Goal: Task Accomplishment & Management: Use online tool/utility

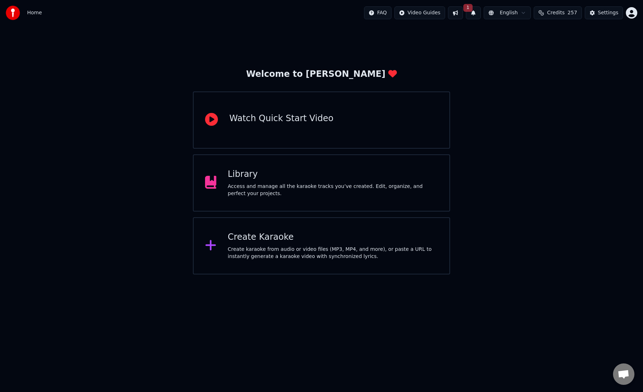
click at [463, 14] on button at bounding box center [455, 12] width 15 height 13
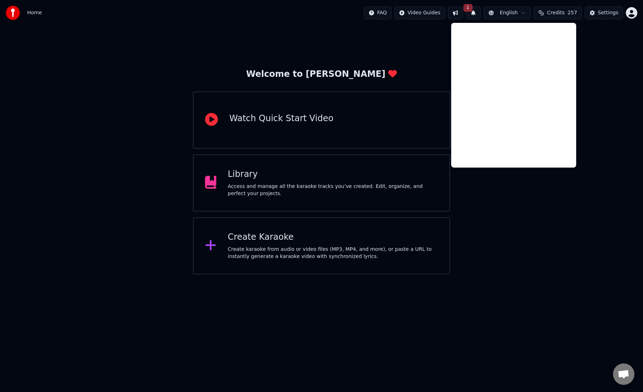
click at [374, 24] on div "Home FAQ Video Guides 1 English Credits 257 Settings" at bounding box center [321, 13] width 643 height 26
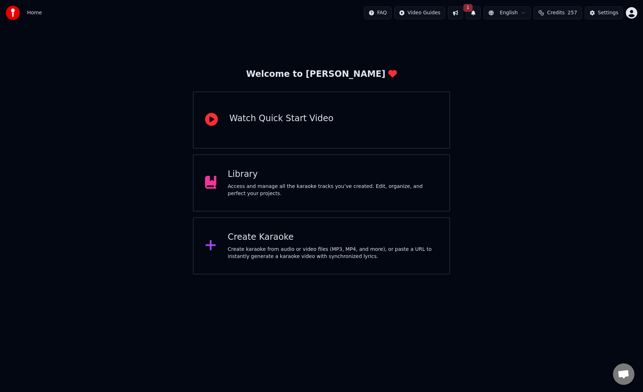
click at [321, 181] on div "Library Access and manage all the karaoke tracks you’ve created. Edit, organize…" at bounding box center [333, 183] width 210 height 29
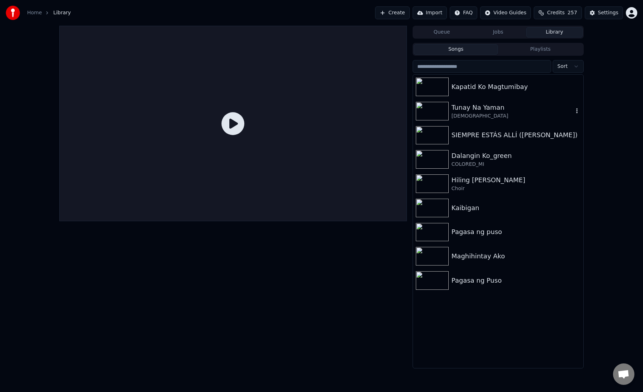
click at [479, 113] on div "[DEMOGRAPHIC_DATA]" at bounding box center [513, 116] width 122 height 7
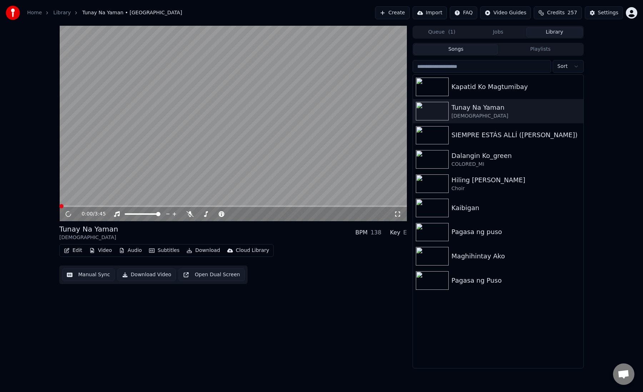
click at [77, 251] on button "Edit" at bounding box center [73, 251] width 24 height 10
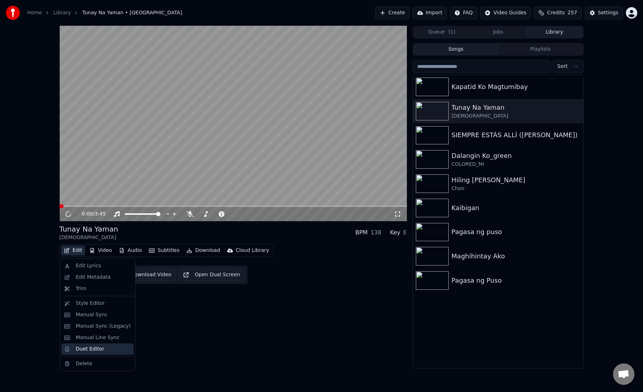
click at [98, 350] on div "Duet Editor" at bounding box center [90, 349] width 29 height 7
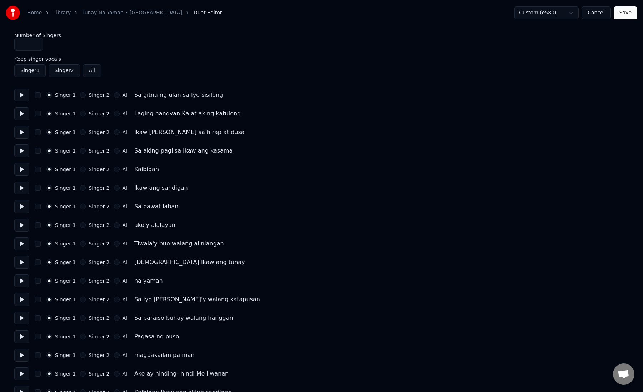
click at [82, 97] on button "Singer 2" at bounding box center [83, 95] width 6 height 6
click at [83, 114] on button "Singer 2" at bounding box center [83, 114] width 6 height 6
click at [82, 136] on div "Singer 1 Singer 2 All Ikaw [PERSON_NAME] sa hirap at dusa" at bounding box center [321, 132] width 615 height 13
click at [82, 133] on button "Singer 2" at bounding box center [83, 132] width 6 height 6
click at [81, 151] on button "Singer 2" at bounding box center [83, 151] width 6 height 6
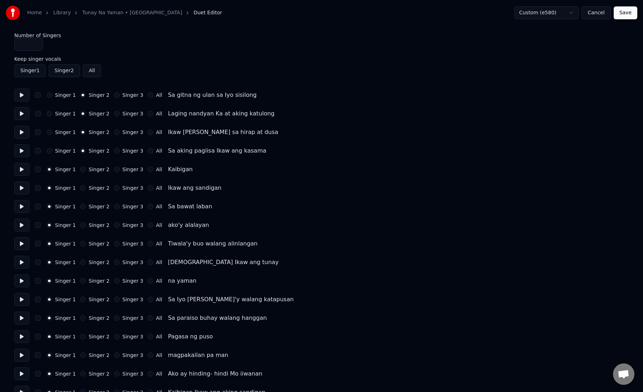
click at [36, 43] on input "*" at bounding box center [28, 44] width 29 height 13
click at [115, 171] on button "Singer 3" at bounding box center [117, 170] width 6 height 6
click at [51, 170] on button "Singer 1" at bounding box center [49, 170] width 6 height 6
type input "*"
click at [36, 43] on input "*" at bounding box center [28, 44] width 29 height 13
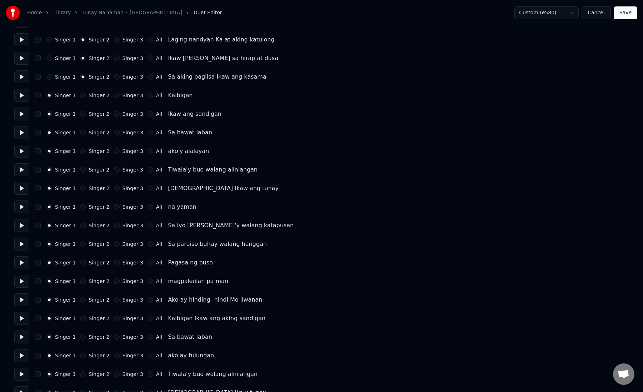
scroll to position [86, 0]
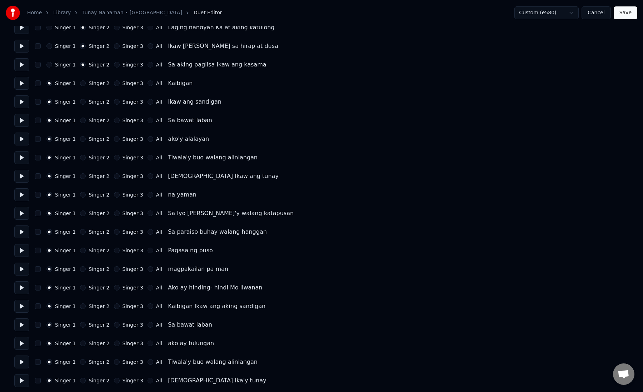
click at [114, 213] on button "Singer 3" at bounding box center [117, 213] width 6 height 6
click at [114, 237] on div "Singer 1 Singer 2 Singer 3 All Sa paraiso buhay walang hanggan" at bounding box center [321, 231] width 615 height 13
click at [114, 235] on div "Singer 1 Singer 2 Singer 3 All Sa paraiso buhay walang hanggan" at bounding box center [321, 231] width 615 height 13
click at [114, 234] on button "Singer 3" at bounding box center [117, 232] width 6 height 6
click at [114, 252] on button "Singer 3" at bounding box center [117, 251] width 6 height 6
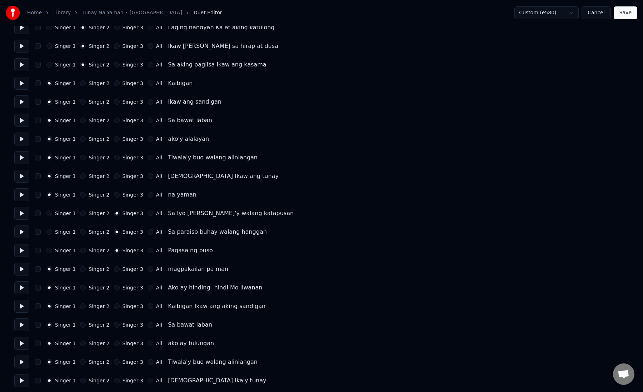
click at [115, 270] on button "Singer 3" at bounding box center [117, 269] width 6 height 6
click at [114, 288] on button "Singer 3" at bounding box center [117, 288] width 6 height 6
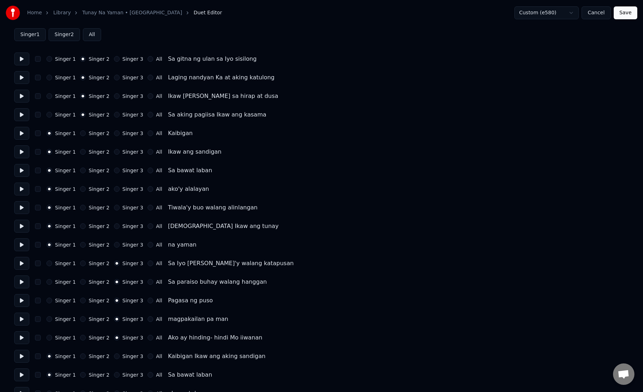
scroll to position [0, 0]
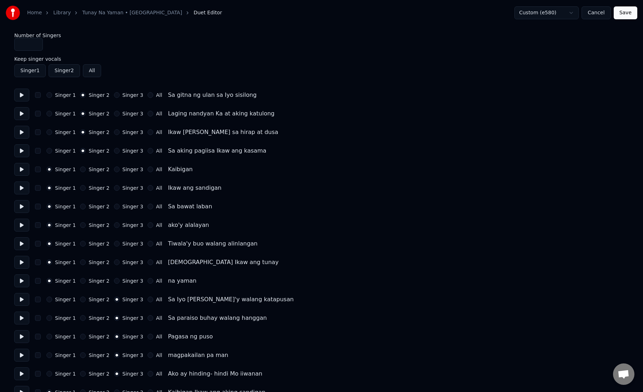
click at [625, 12] on button "Save" at bounding box center [626, 12] width 24 height 13
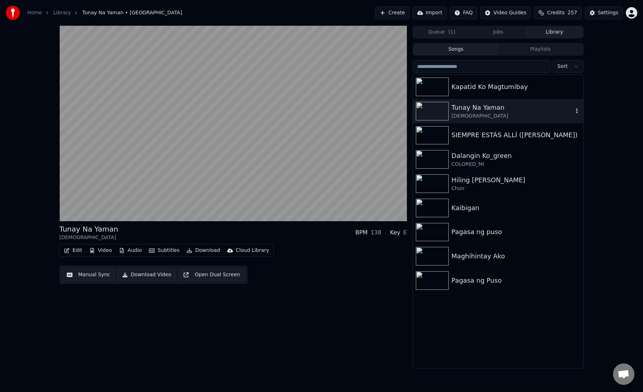
click at [458, 119] on div "[DEMOGRAPHIC_DATA]" at bounding box center [513, 116] width 122 height 7
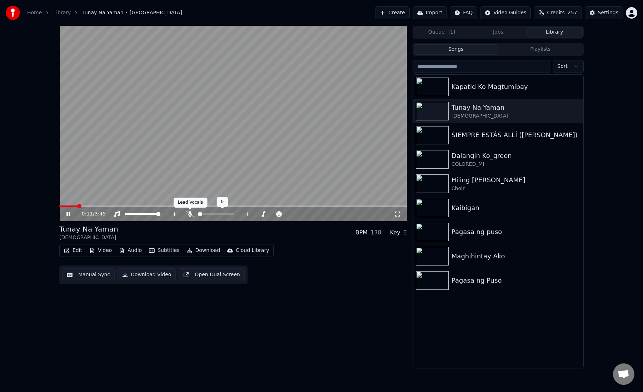
click at [193, 214] on icon at bounding box center [190, 214] width 7 height 6
click at [116, 206] on span at bounding box center [233, 205] width 348 height 1
click at [100, 206] on span at bounding box center [89, 205] width 61 height 1
click at [152, 274] on button "Download Video" at bounding box center [147, 274] width 58 height 13
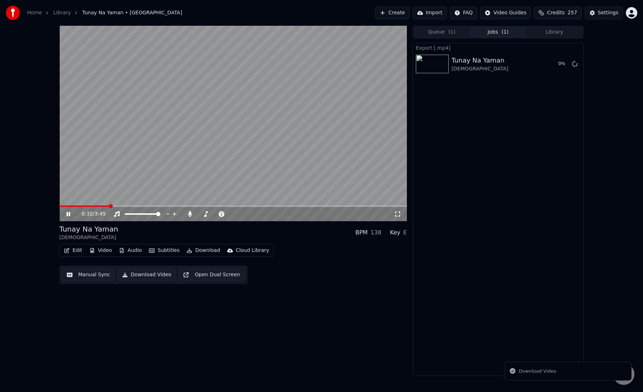
click at [326, 86] on video at bounding box center [233, 123] width 348 height 195
click at [559, 63] on button "Show" at bounding box center [557, 64] width 26 height 13
